Goal: Navigation & Orientation: Find specific page/section

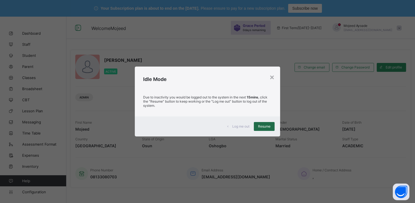
click at [267, 127] on span "Resume" at bounding box center [264, 126] width 12 height 4
click at [264, 125] on span "Resume" at bounding box center [264, 126] width 12 height 4
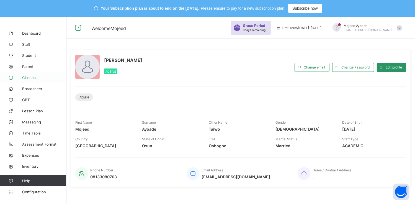
click at [28, 78] on span "Classes" at bounding box center [44, 77] width 44 height 4
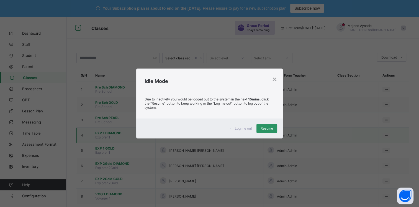
click at [268, 133] on div "Resume" at bounding box center [266, 128] width 21 height 9
